Goal: Navigation & Orientation: Find specific page/section

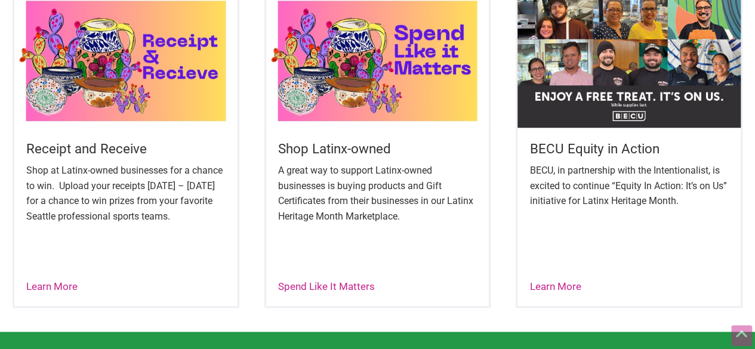
scroll to position [465, 0]
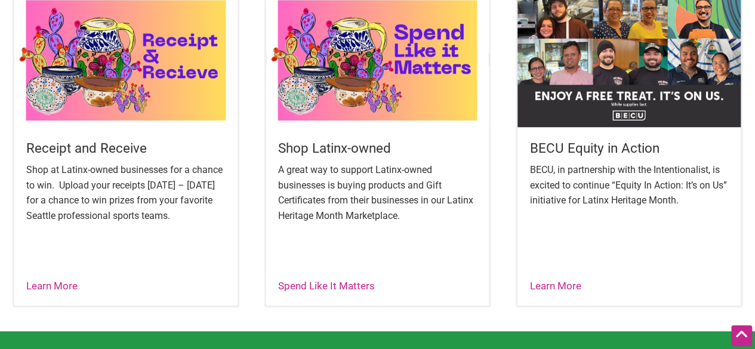
click at [346, 81] on img at bounding box center [377, 60] width 223 height 134
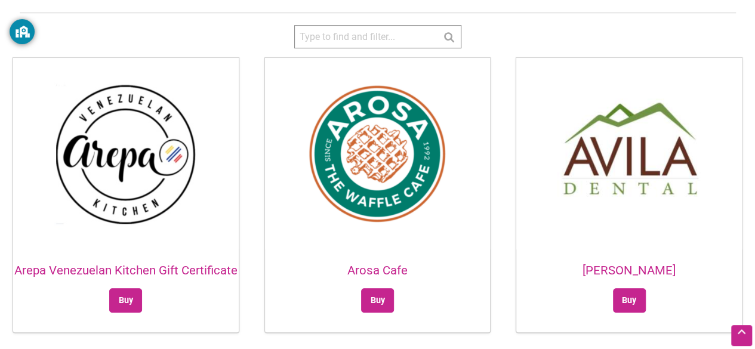
scroll to position [370, 0]
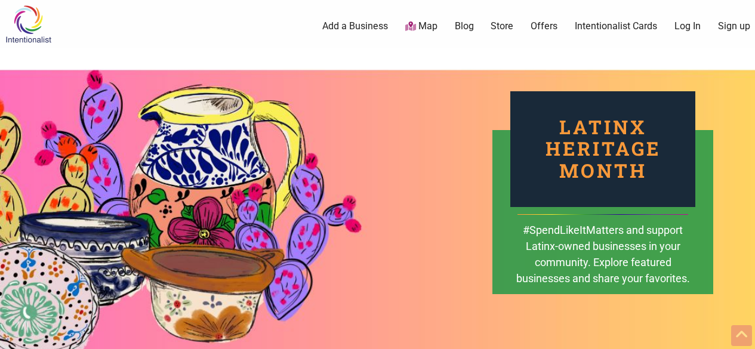
scroll to position [465, 0]
